Goal: Task Accomplishment & Management: Manage account settings

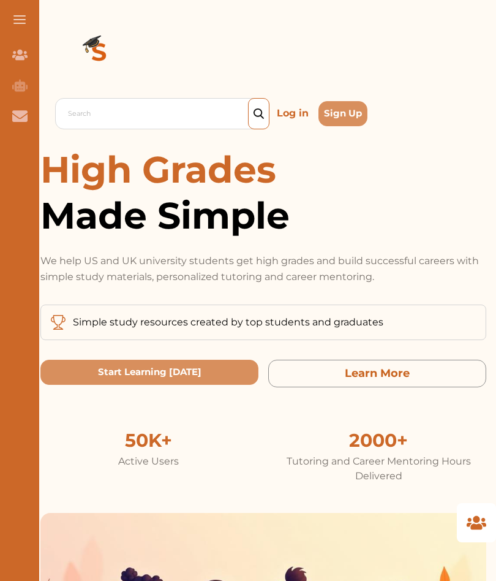
click at [290, 123] on p "Log in" at bounding box center [293, 114] width 42 height 20
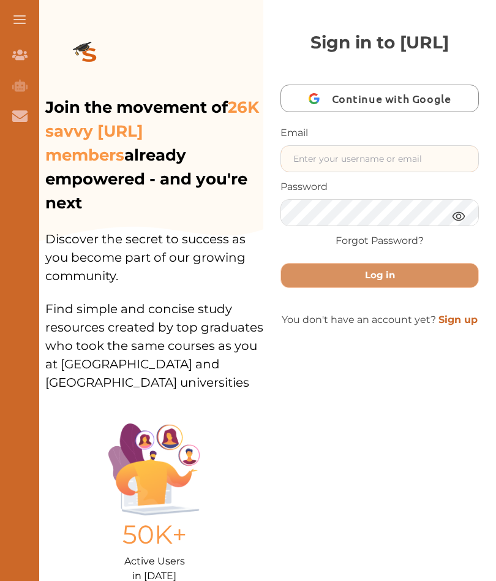
click at [415, 172] on input "text" at bounding box center [379, 159] width 197 height 26
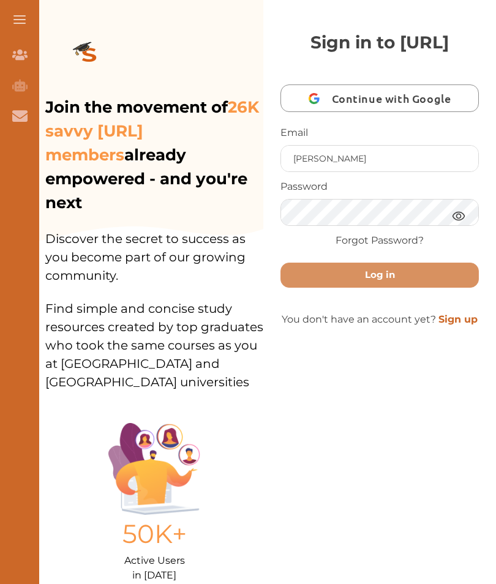
click at [462, 224] on img at bounding box center [458, 215] width 15 height 15
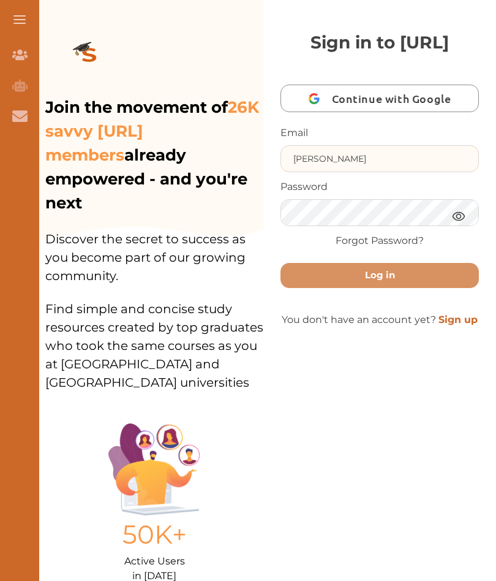
click at [400, 172] on input "[PERSON_NAME]" at bounding box center [379, 159] width 197 height 26
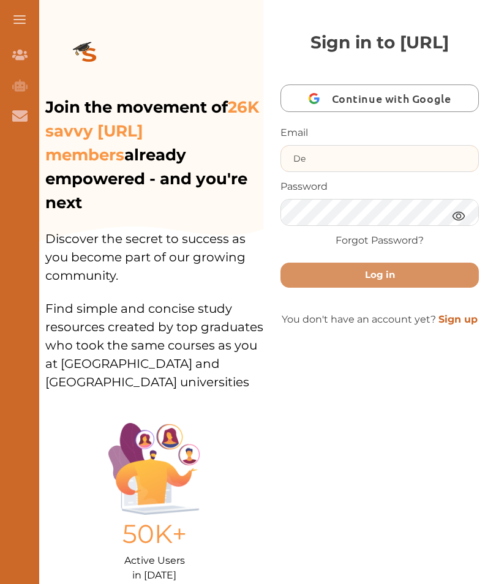
type input "D"
type input "[PERSON_NAME][EMAIL_ADDRESS][PERSON_NAME][DOMAIN_NAME]"
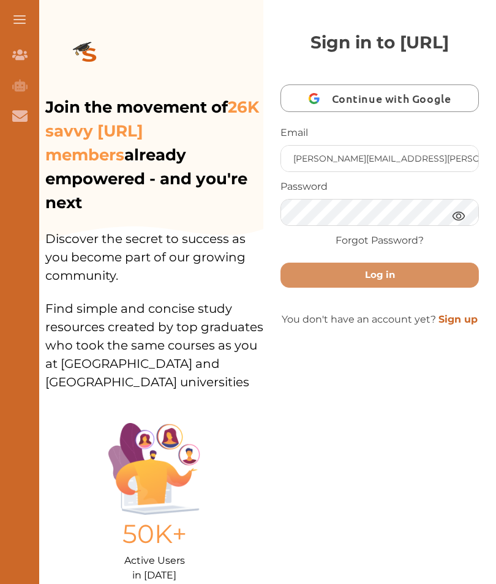
click at [442, 288] on button "Log in" at bounding box center [380, 275] width 198 height 25
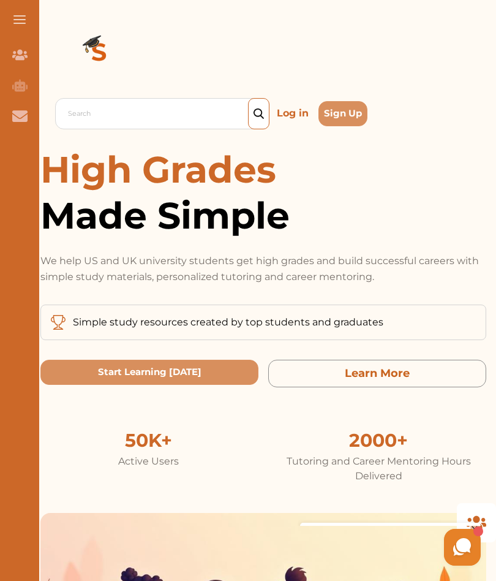
click at [289, 115] on p "Log in" at bounding box center [293, 114] width 42 height 20
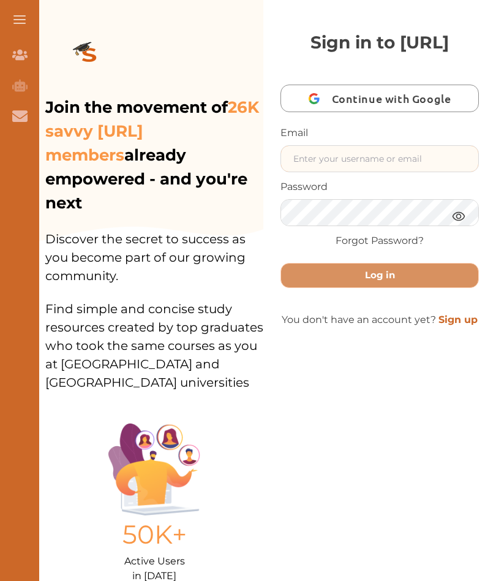
click at [383, 172] on input "text" at bounding box center [379, 159] width 197 height 26
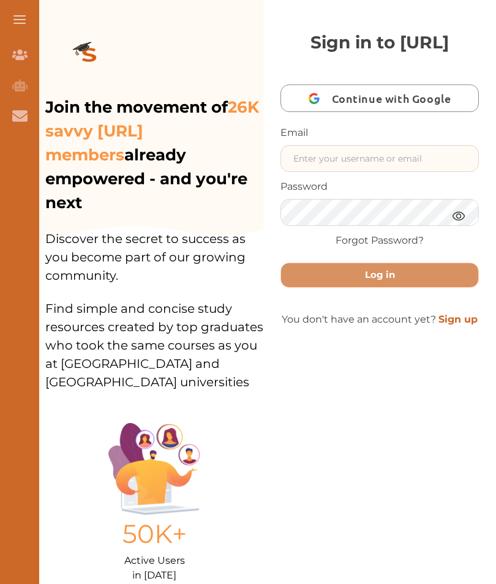
click at [372, 172] on input "text" at bounding box center [379, 159] width 197 height 26
type input "[EMAIL_ADDRESS][DOMAIN_NAME]"
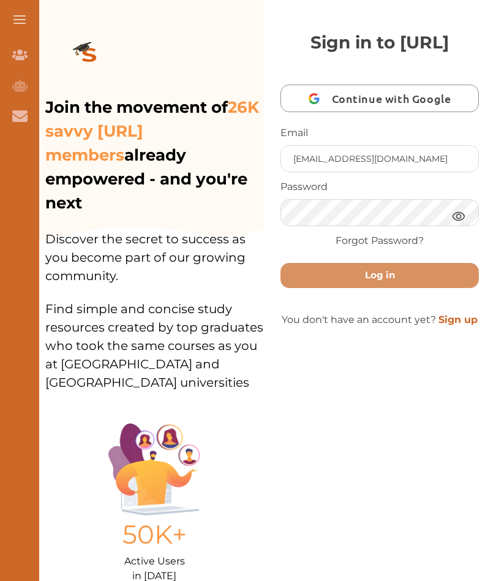
click at [463, 224] on img at bounding box center [458, 215] width 15 height 15
click at [461, 224] on img at bounding box center [458, 215] width 15 height 15
click at [372, 288] on button "Log in" at bounding box center [380, 275] width 198 height 25
